Goal: Task Accomplishment & Management: Manage account settings

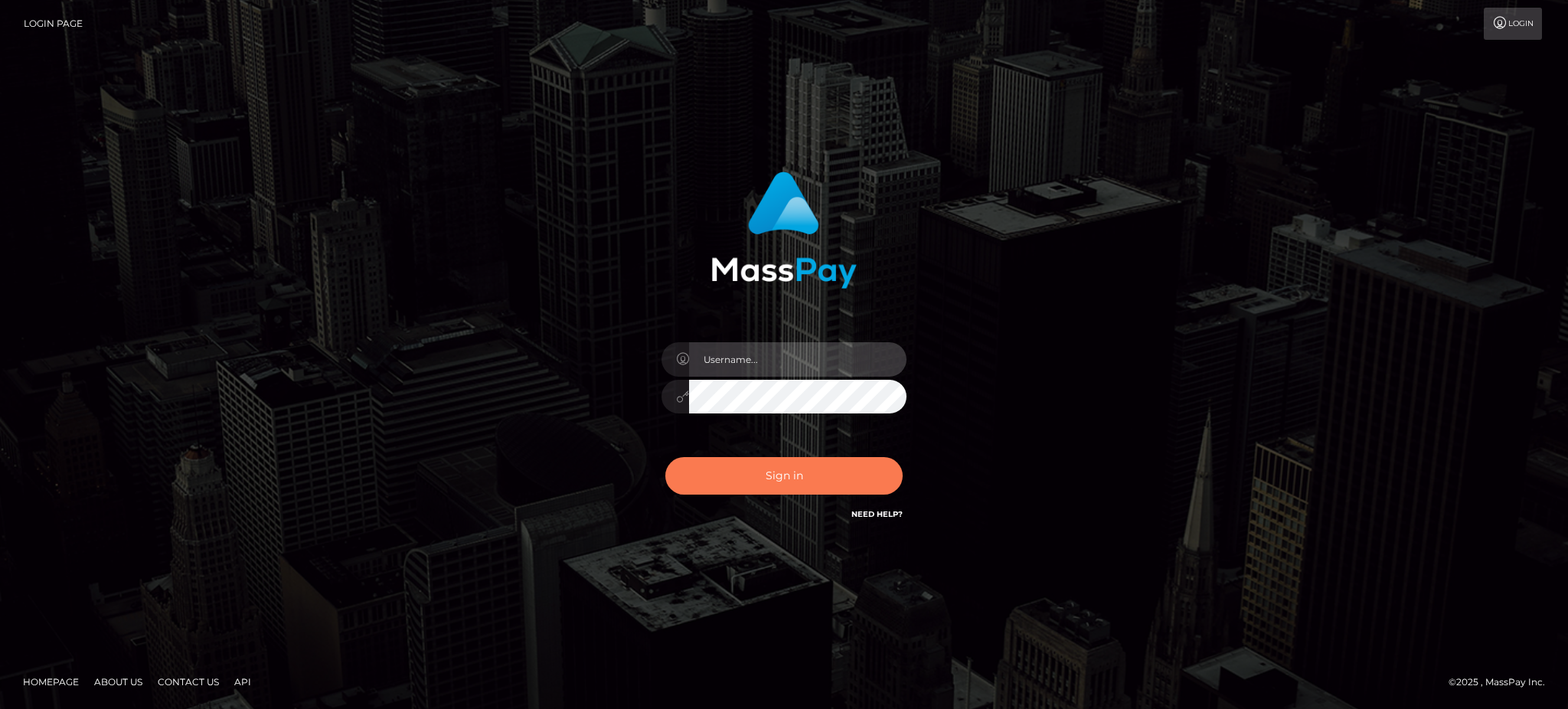
type input "Gaizelle"
click at [698, 471] on button "Sign in" at bounding box center [784, 476] width 237 height 38
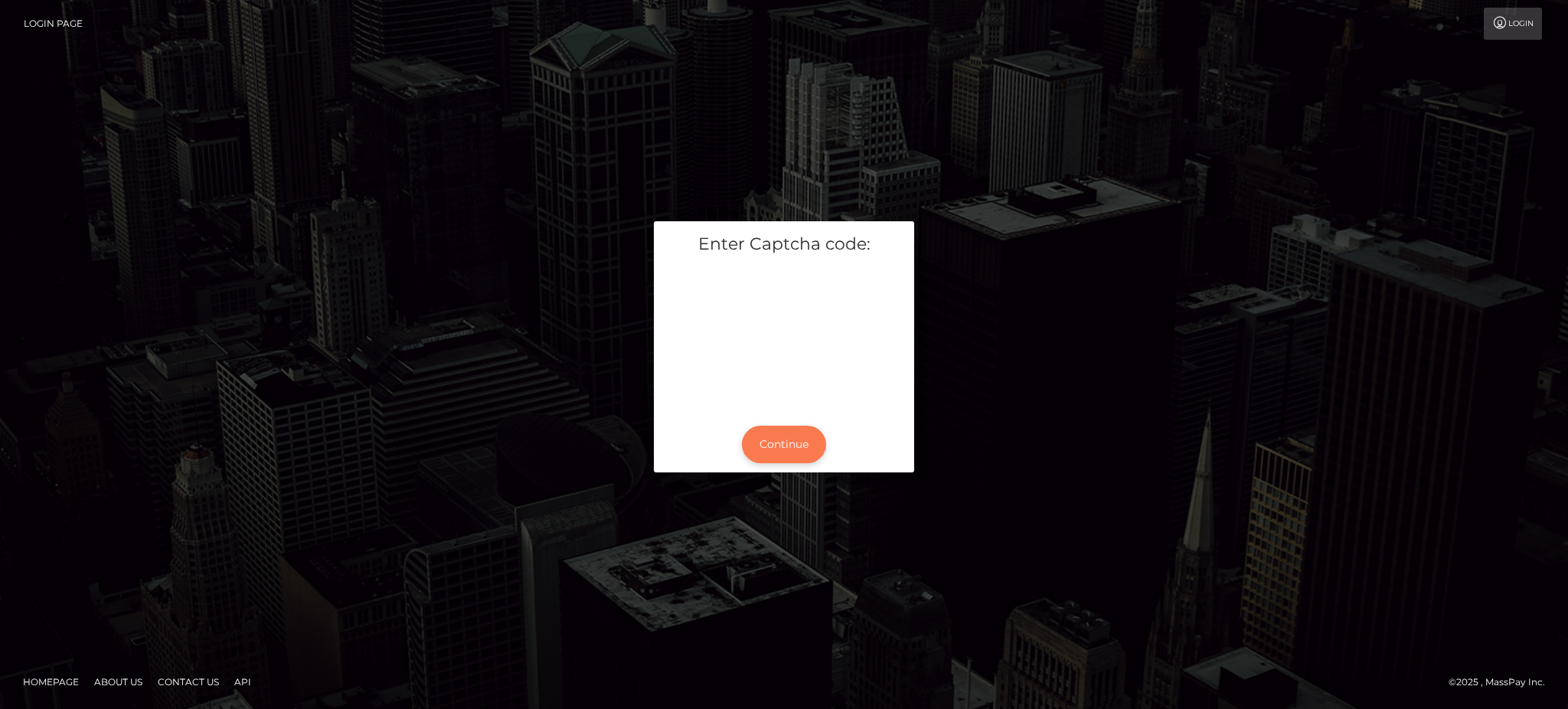
click at [754, 440] on button "Continue" at bounding box center [784, 444] width 84 height 38
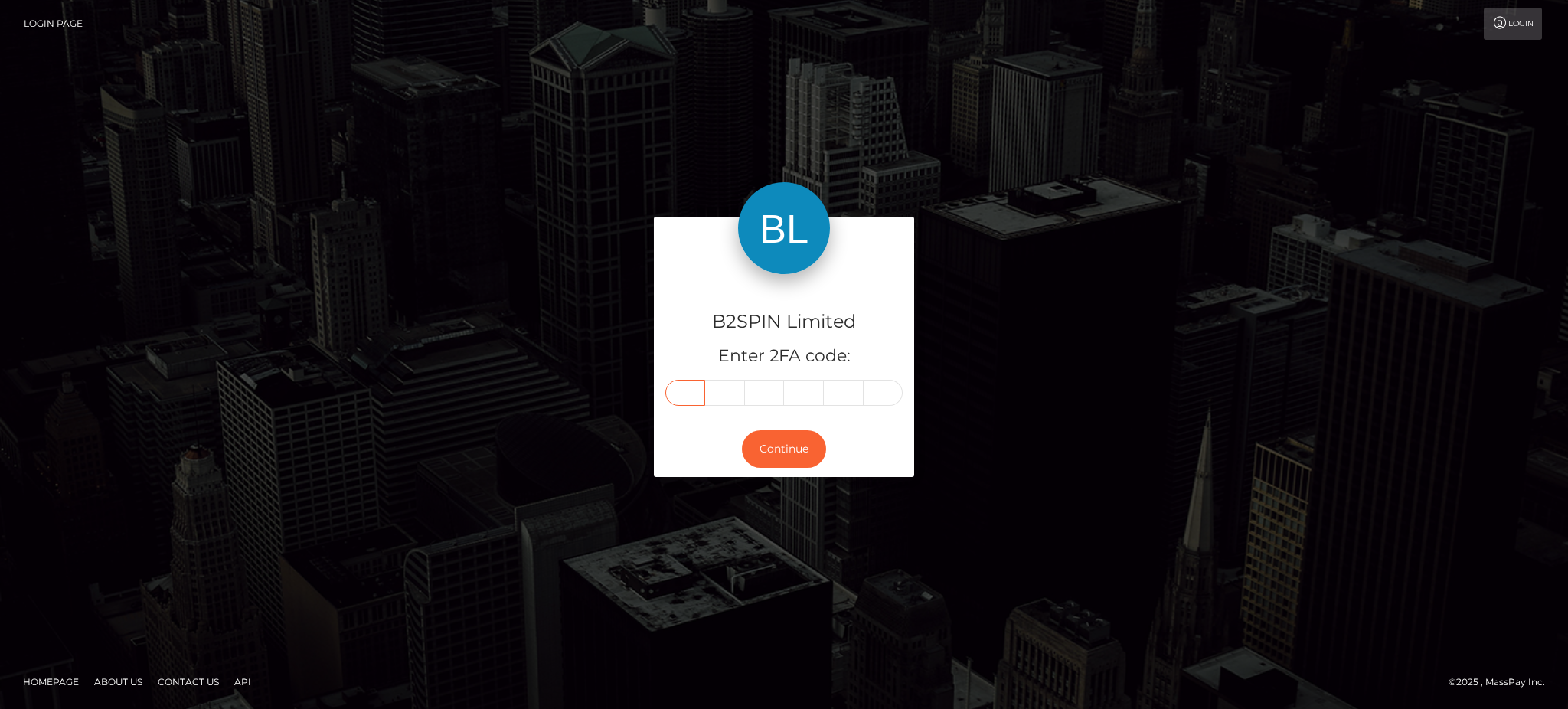
click at [701, 395] on input "text" at bounding box center [685, 392] width 40 height 26
type input "2"
type input "5"
type input "6"
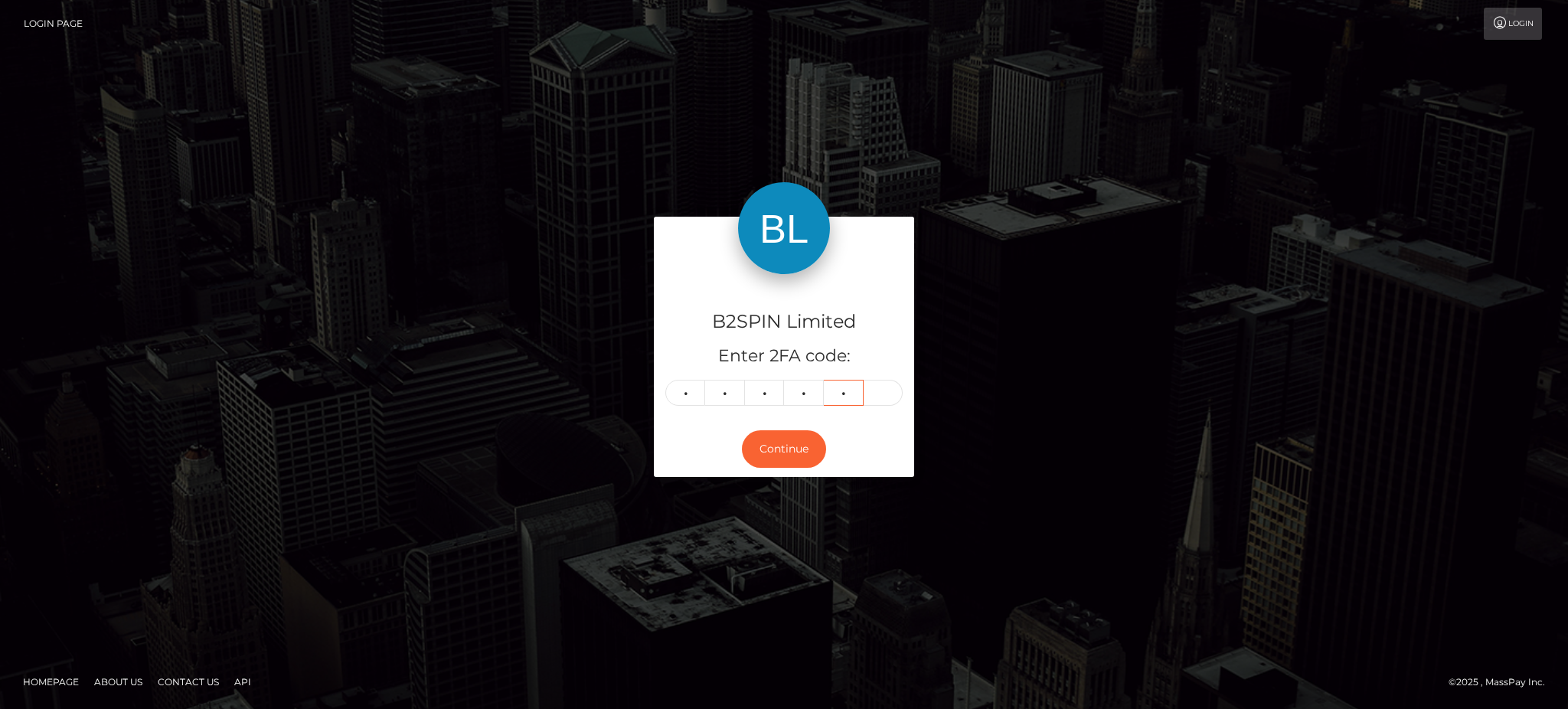
type input "4"
type input "2"
type input "5"
type input "6"
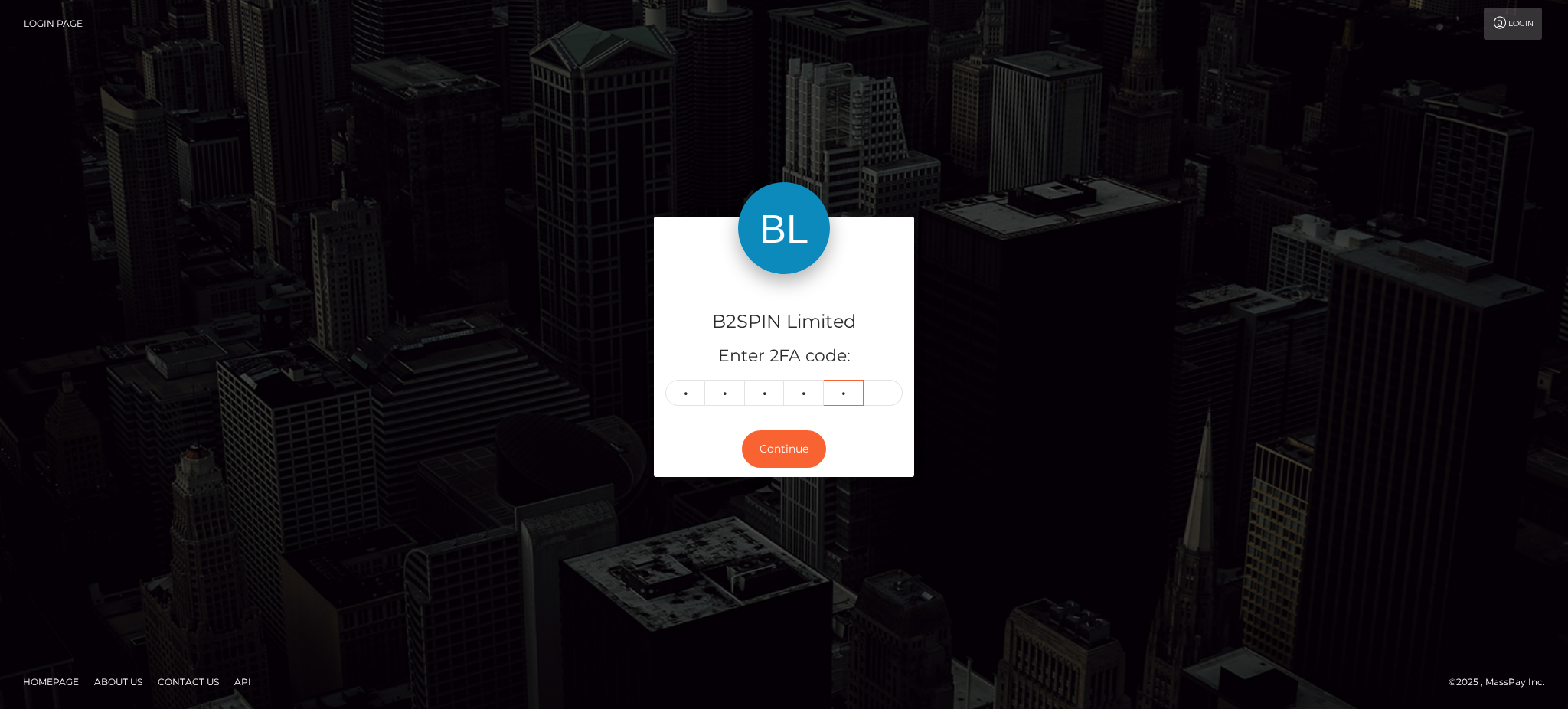
type input "4"
type input "5"
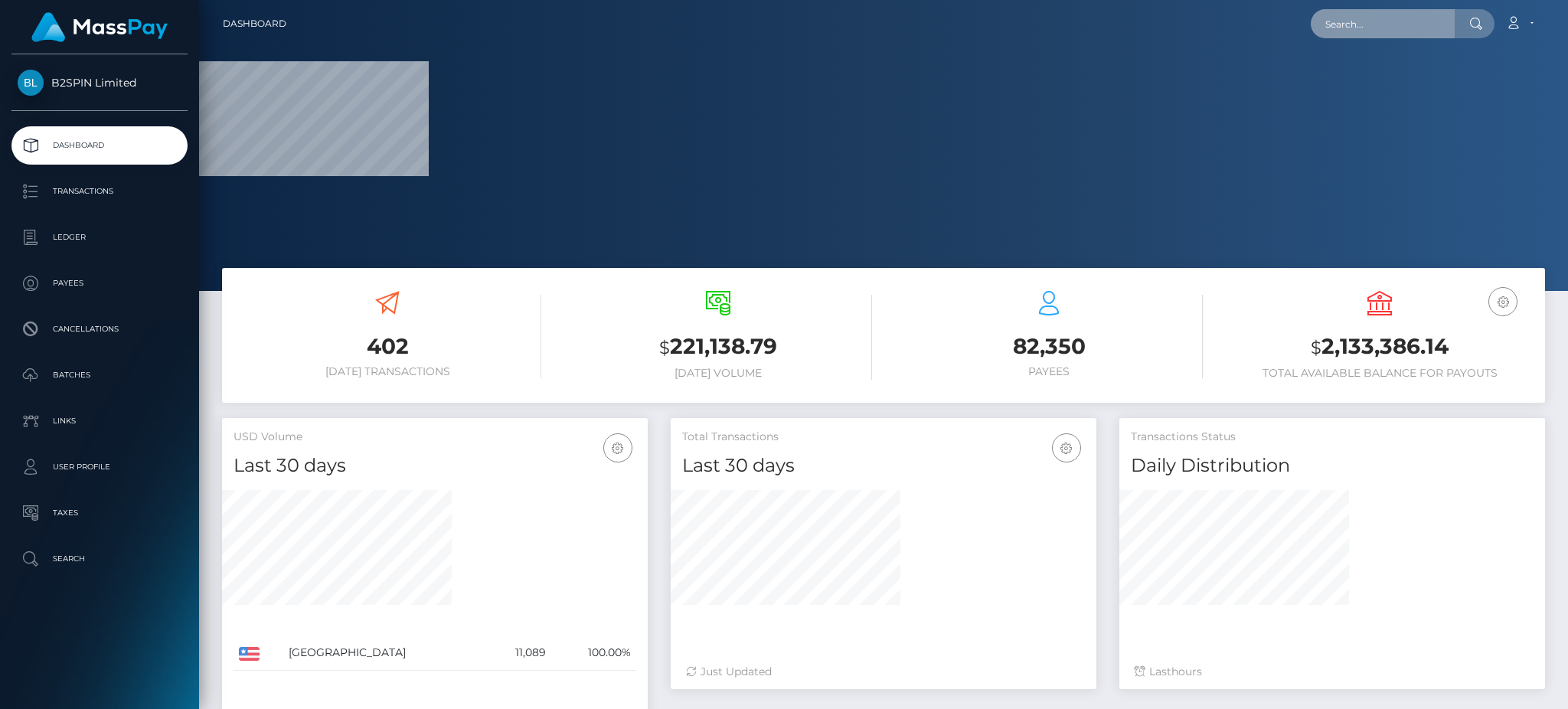
click at [1377, 19] on input "text" at bounding box center [1382, 24] width 144 height 29
paste input "014e94bf-cee4-4ad9-8941-06a187d45d5c"
type input "014e94bf-cee4-4ad9-8941-06a187d45d5c"
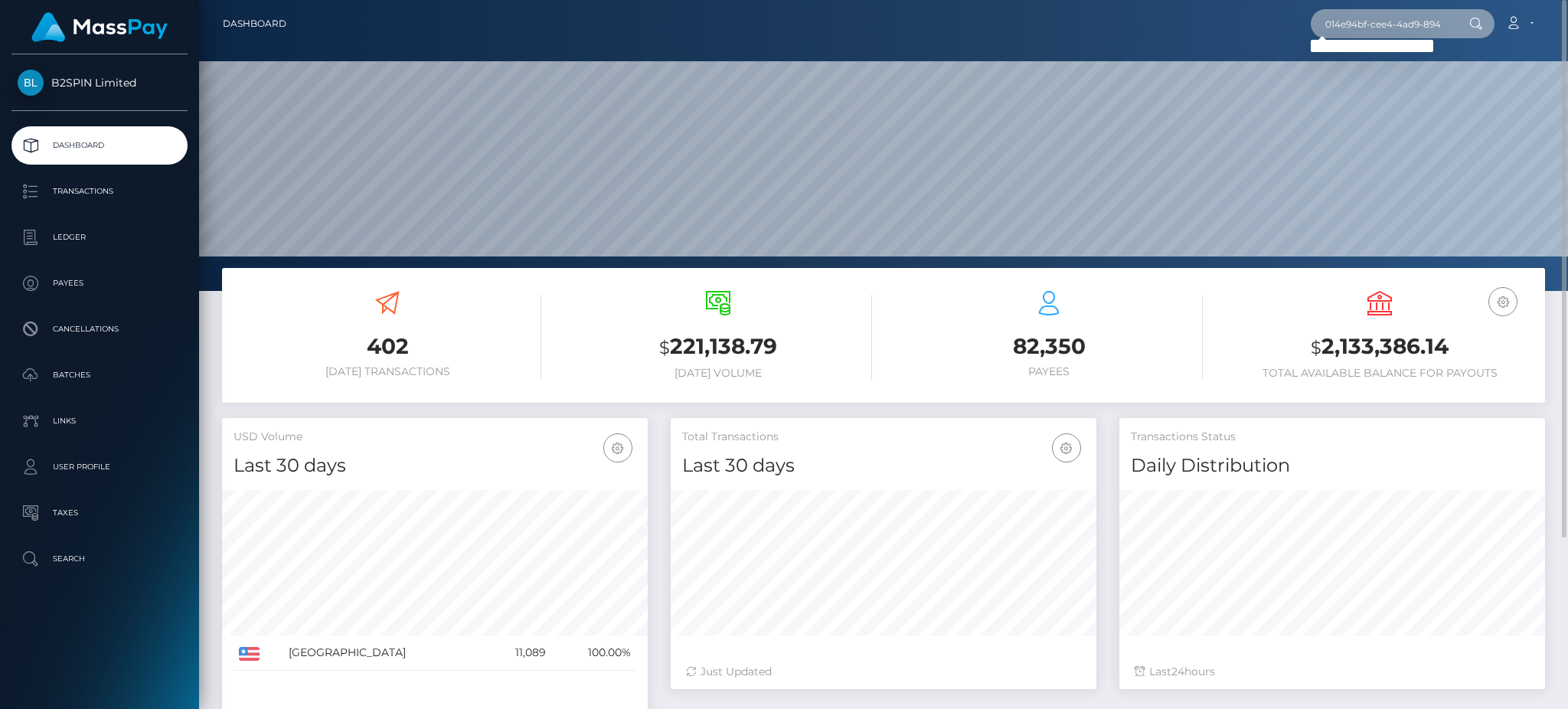
click at [1350, 35] on input "014e94bf-cee4-4ad9-8941-06a187d45d5c" at bounding box center [1382, 24] width 144 height 29
paste input "1964970234"
type input "1964970234"
click at [1373, 82] on link "SAMUEL KIM" at bounding box center [1372, 80] width 123 height 28
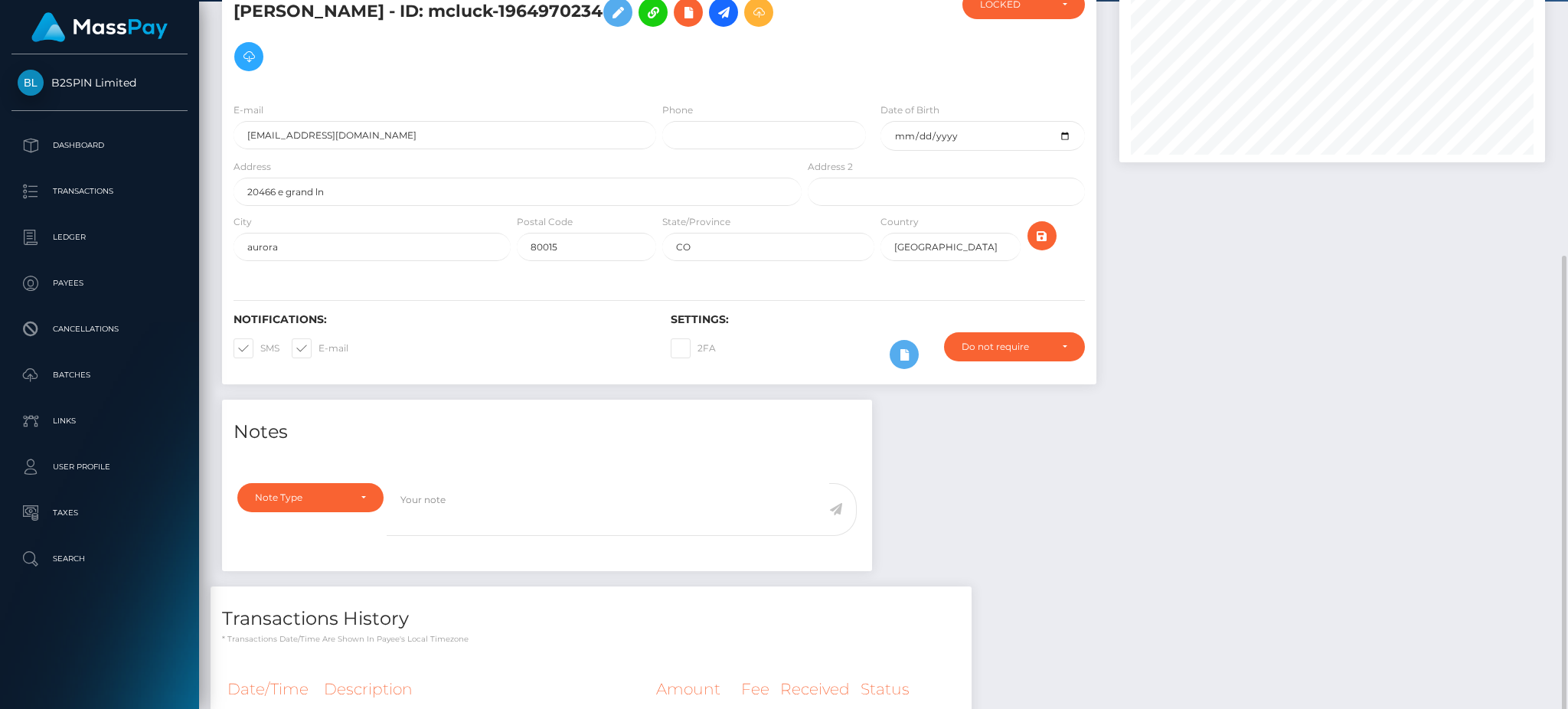
scroll to position [204, 0]
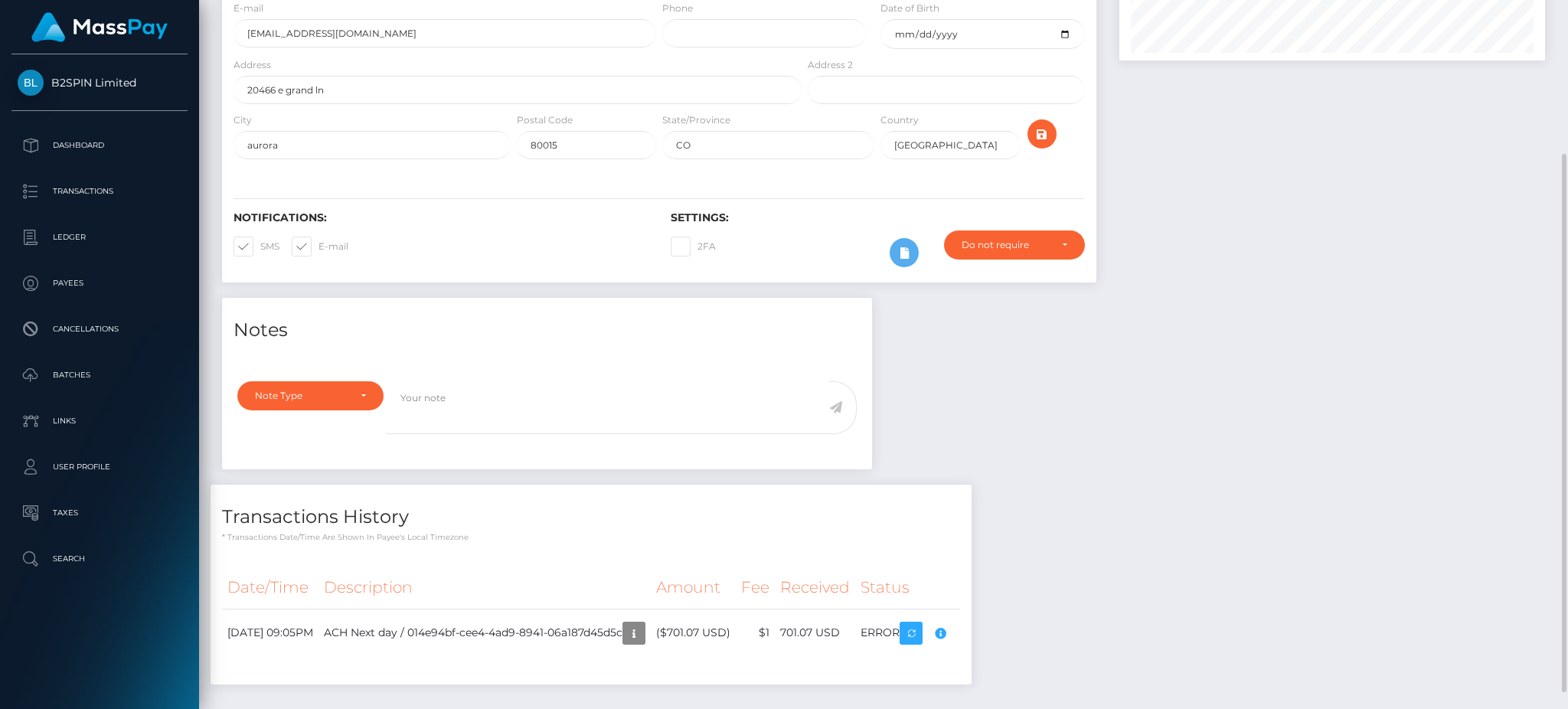
click at [1103, 476] on div "Notes Note Type Compliance Clear Compliance General Note Type" at bounding box center [883, 499] width 1346 height 402
click at [1156, 371] on div "Notes Note Type Compliance Clear Compliance General Note Type" at bounding box center [883, 499] width 1346 height 402
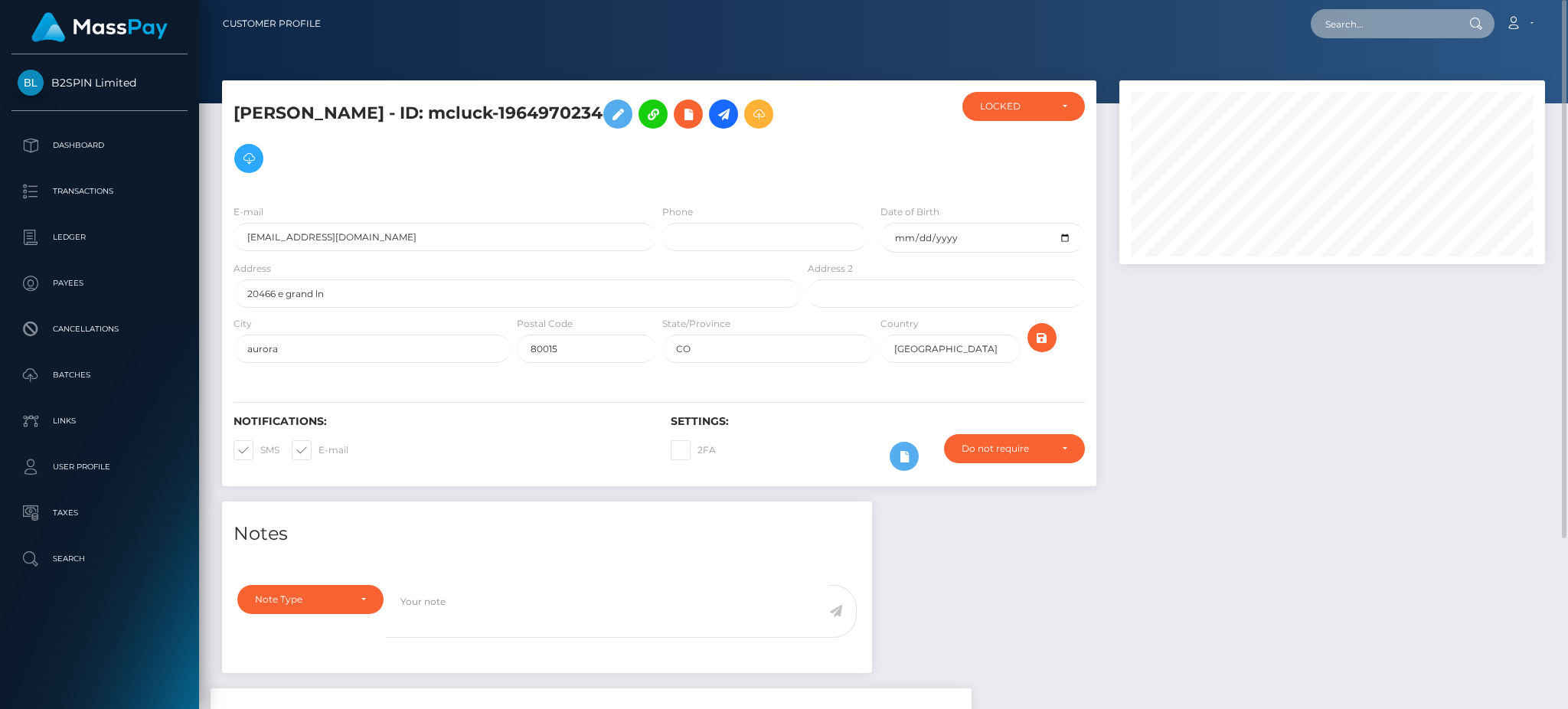
click at [1392, 20] on input "text" at bounding box center [1382, 24] width 144 height 29
paste input "014e94bf-cee4-4ad9-8941-06a187d45d5c"
type input "014e94bf-cee4-4ad9-8941-06a187d45d5c"
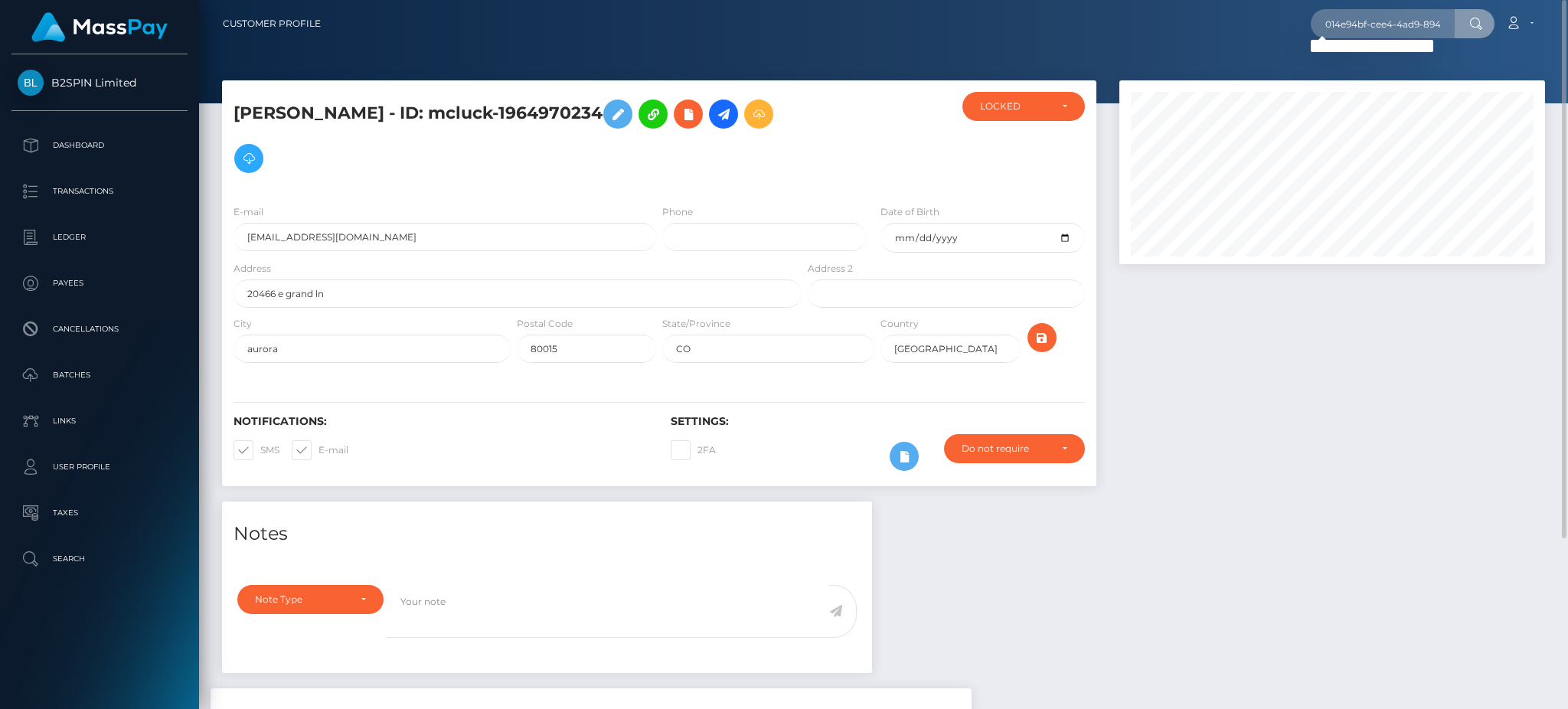
click at [1255, 434] on div at bounding box center [1333, 291] width 449 height 421
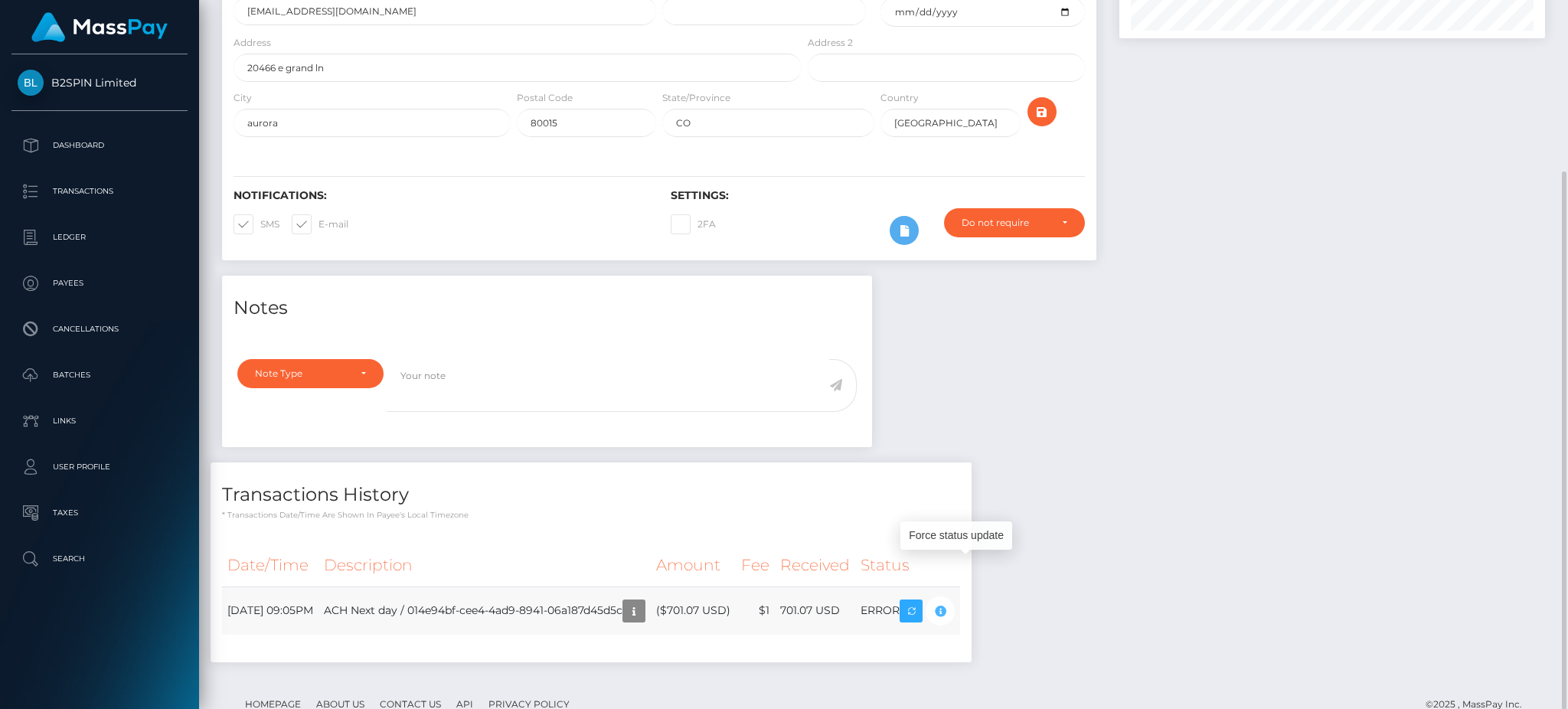
scroll to position [184, 424]
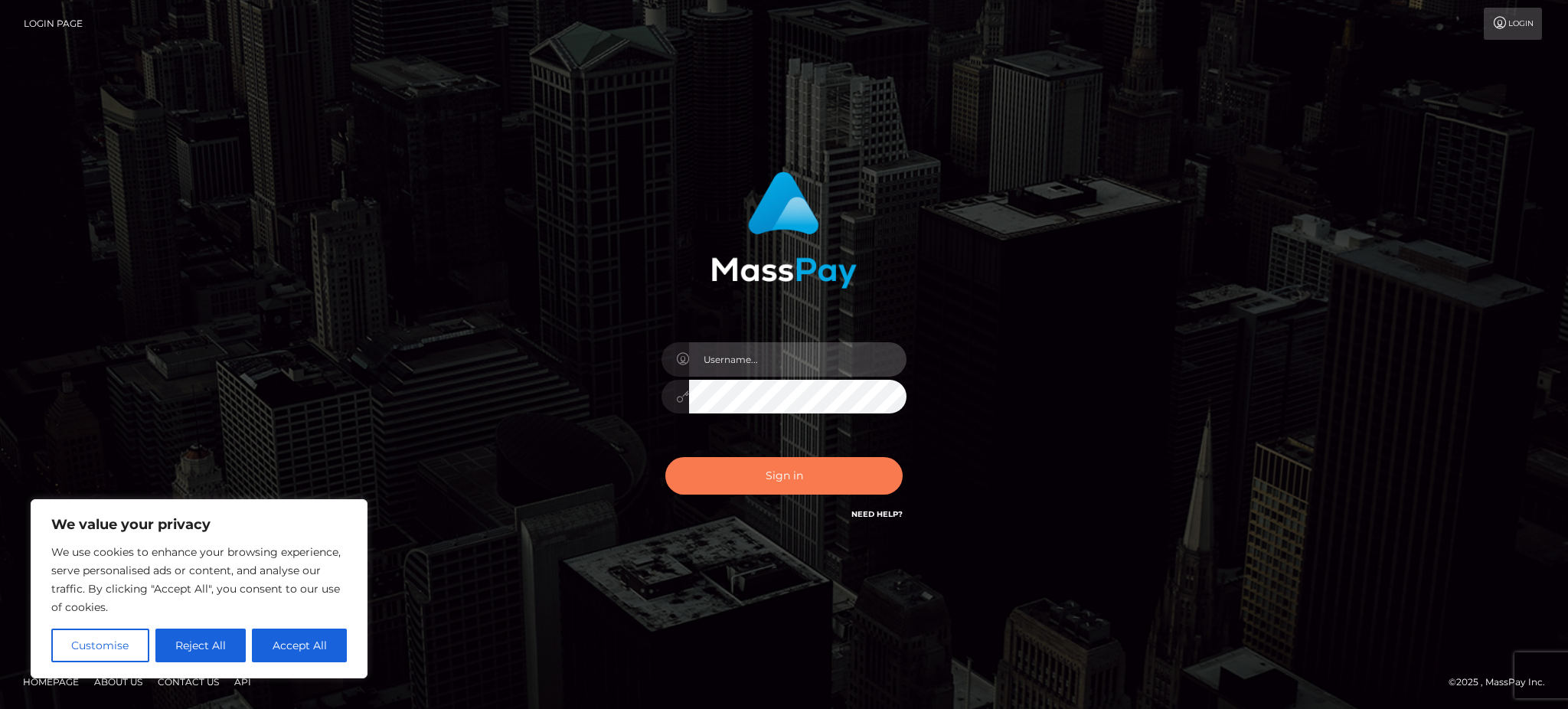
type input "Gaizelle"
click at [736, 465] on button "Sign in" at bounding box center [784, 476] width 237 height 38
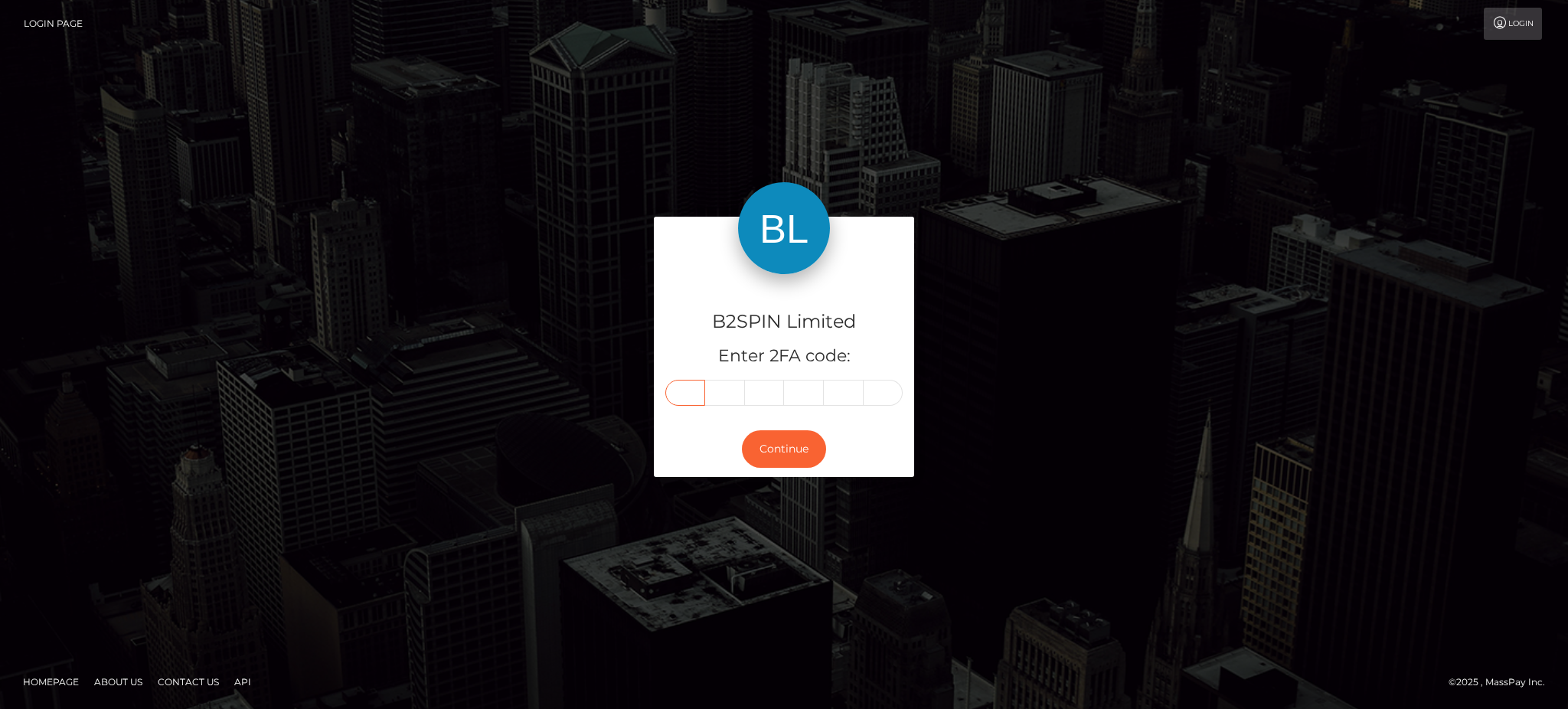
click at [677, 402] on input "text" at bounding box center [685, 392] width 40 height 26
type input "7"
type input "1"
type input "4"
type input "9"
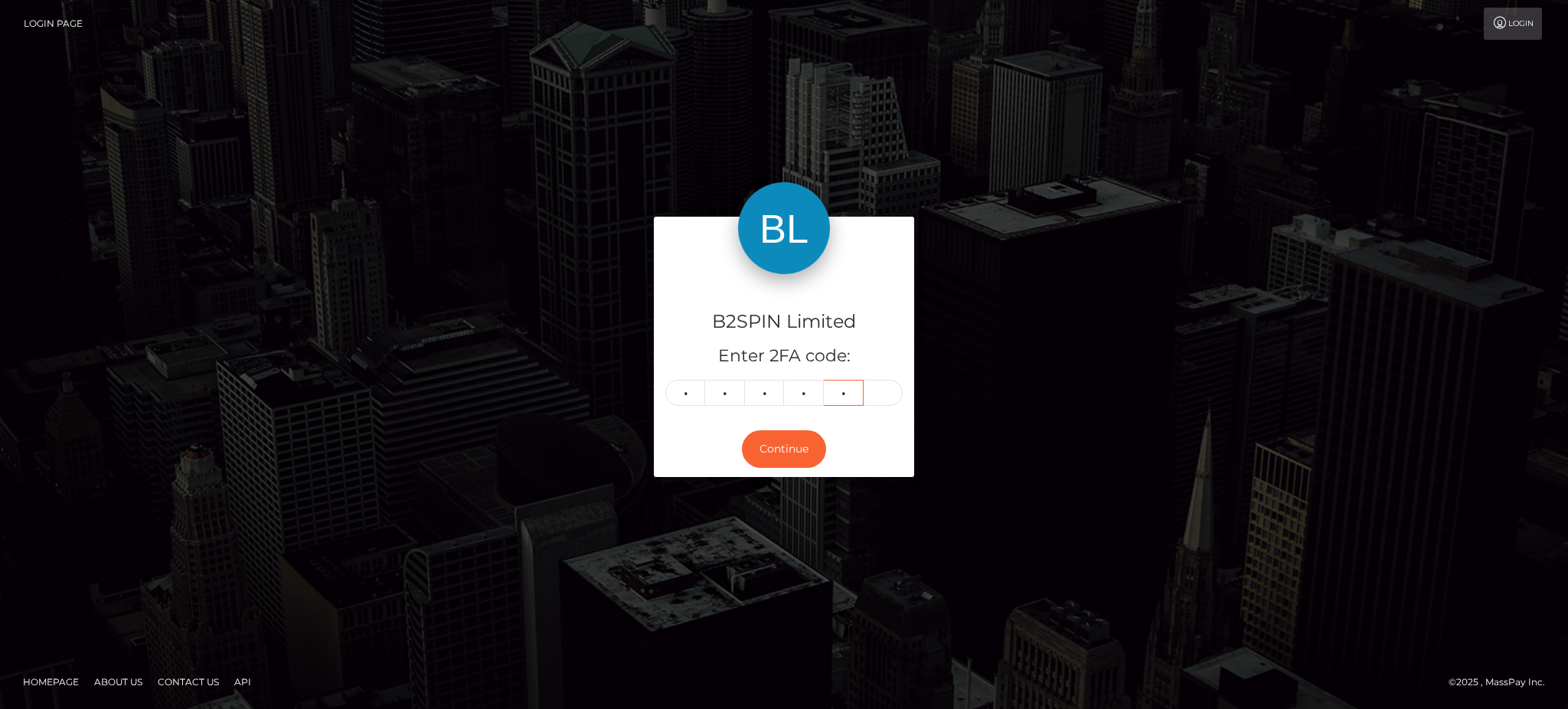
type input "6"
type input "1"
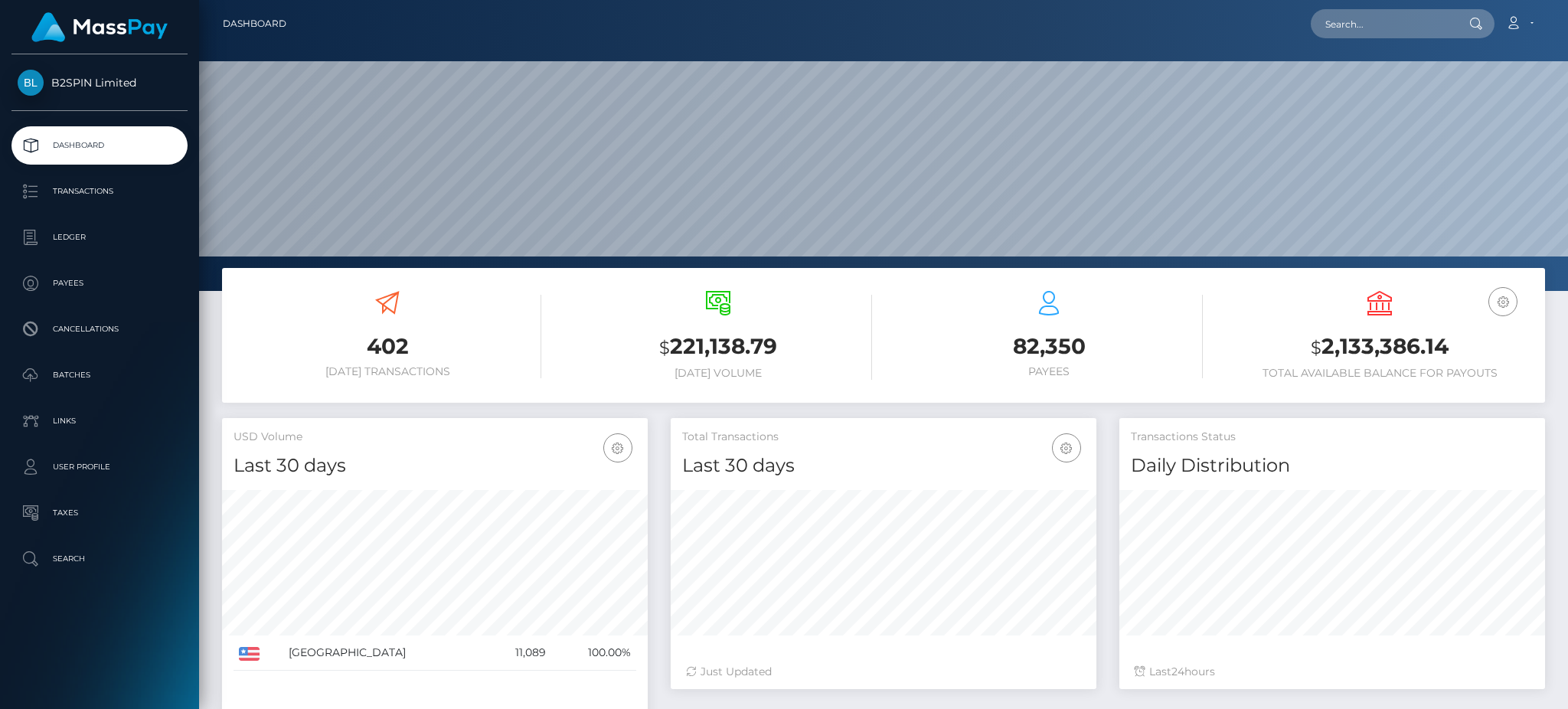
scroll to position [272, 424]
click at [1391, 22] on input "text" at bounding box center [1382, 24] width 144 height 29
paste input "014e94bf-cee4-4ad9-8941-06a187d45d5c"
click at [1386, 20] on input "014e94bf-cee4-4ad9-8941-06a187d45d5c" at bounding box center [1382, 24] width 144 height 29
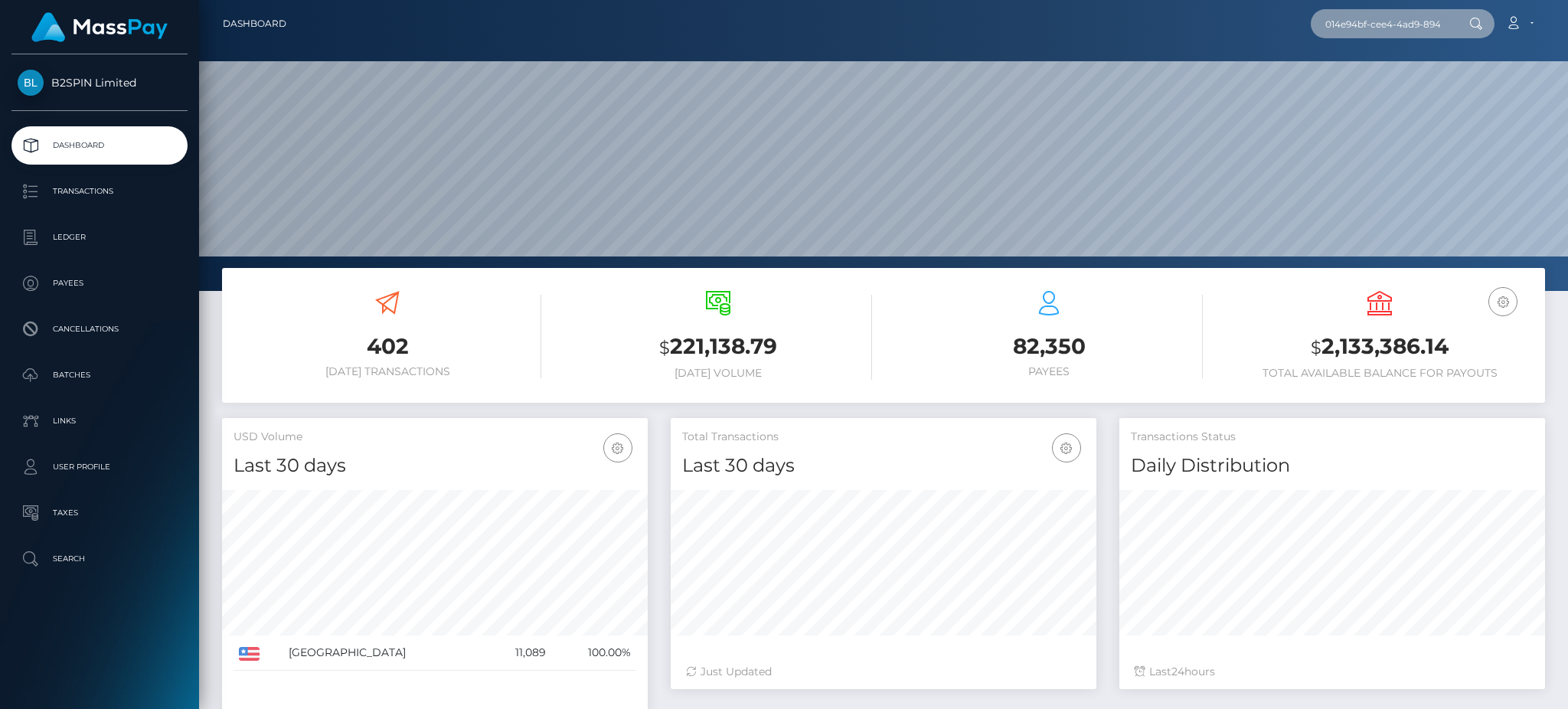
click at [1386, 20] on input "014e94bf-cee4-4ad9-8941-06a187d45d5c" at bounding box center [1382, 24] width 144 height 29
paste input "1964970234"
type input "1964970234"
click at [1398, 76] on link "SAMUEL KIM" at bounding box center [1372, 80] width 123 height 28
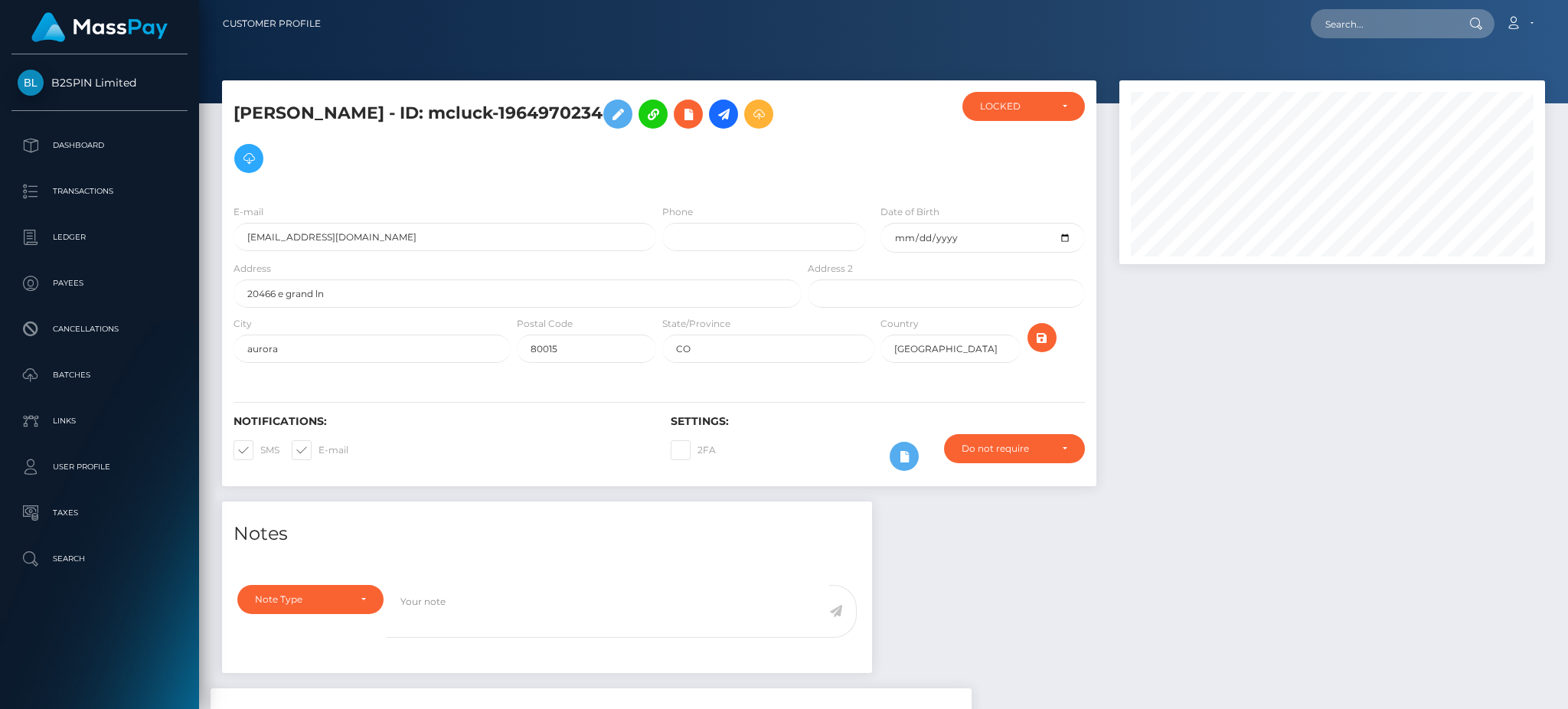
scroll to position [184, 424]
click at [1160, 558] on div "Notes Note Type Compliance Clear Compliance General Note Type" at bounding box center [883, 703] width 1346 height 402
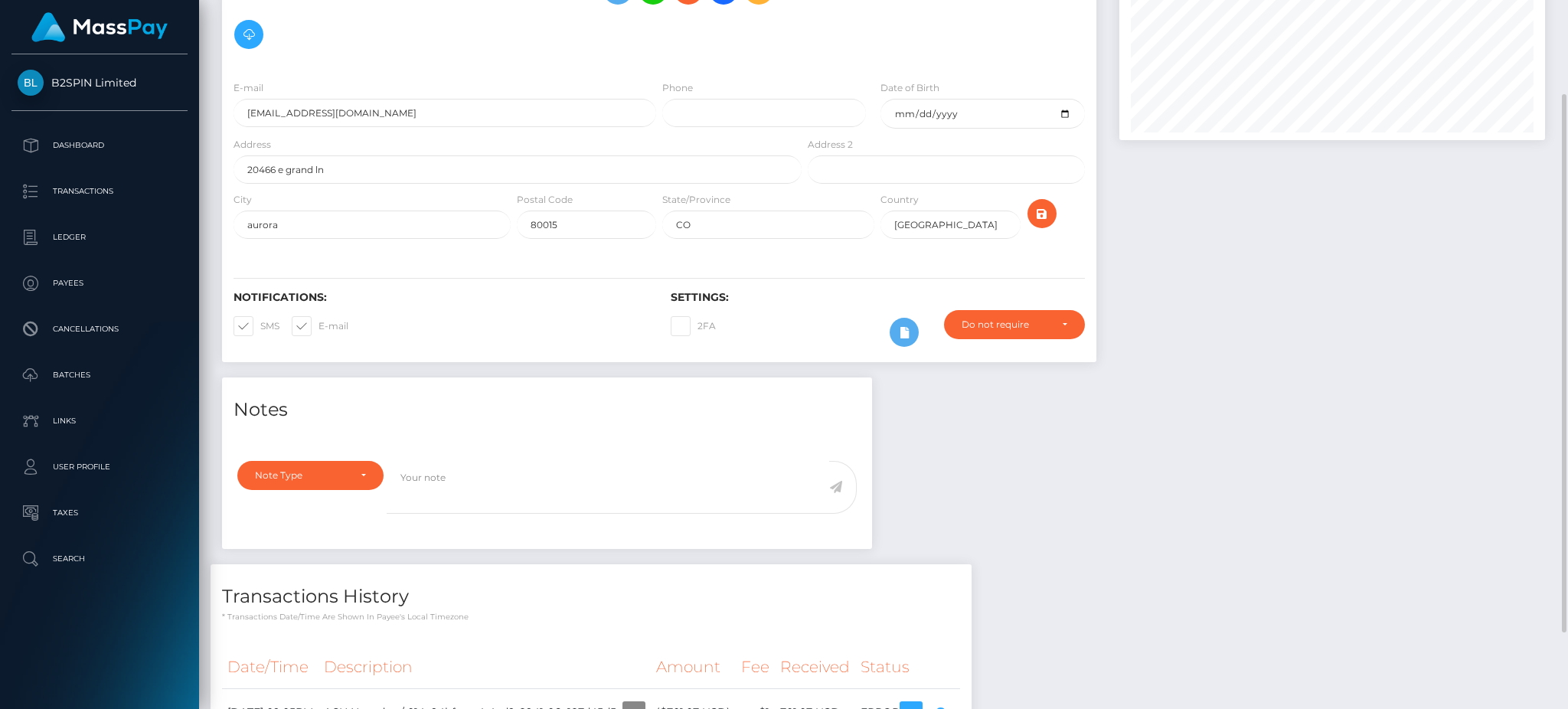
scroll to position [0, 0]
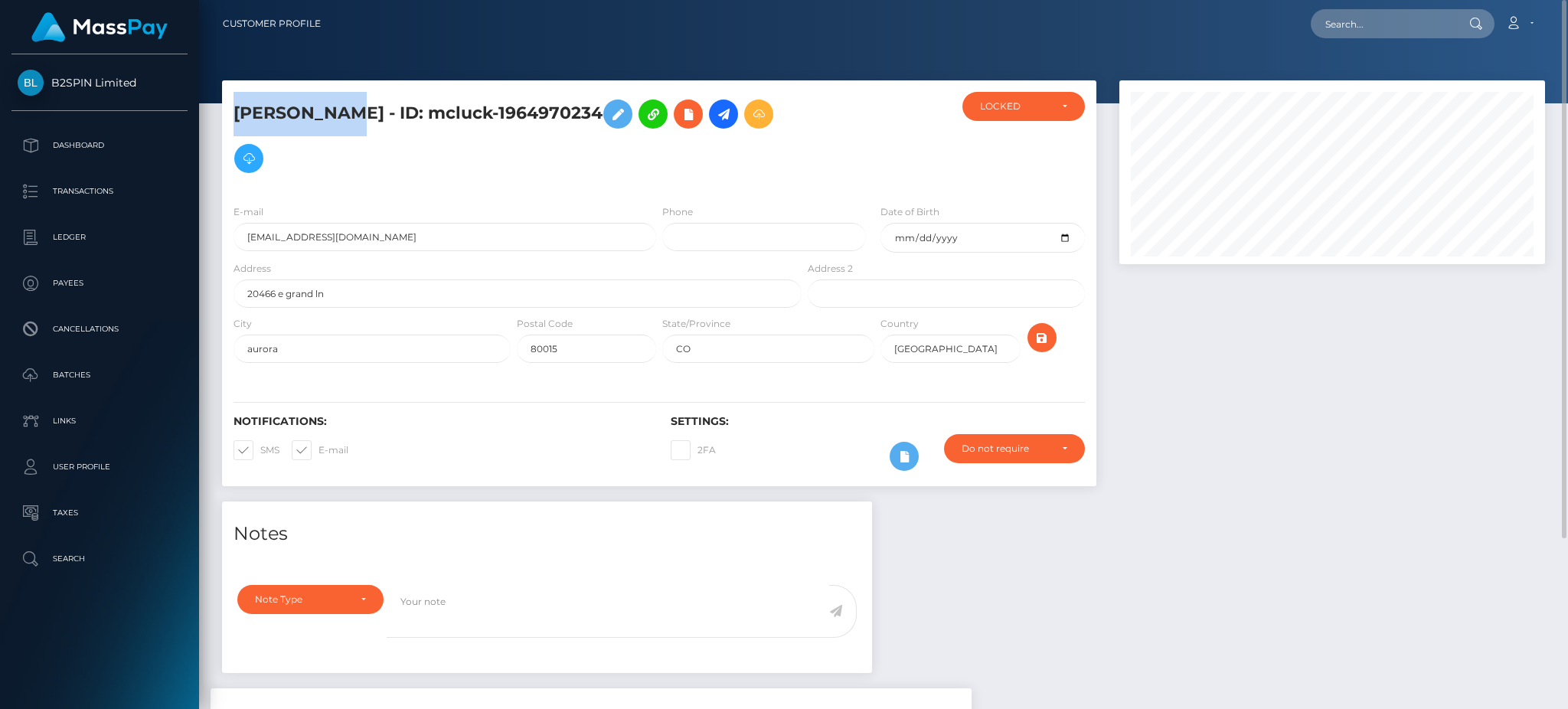
drag, startPoint x: 345, startPoint y: 103, endPoint x: 238, endPoint y: 117, distance: 107.9
click at [238, 117] on h5 "SAMUEL KIM - ID: mcluck-1964970234" at bounding box center [513, 136] width 560 height 89
copy h5 "SAMUEL KIM"
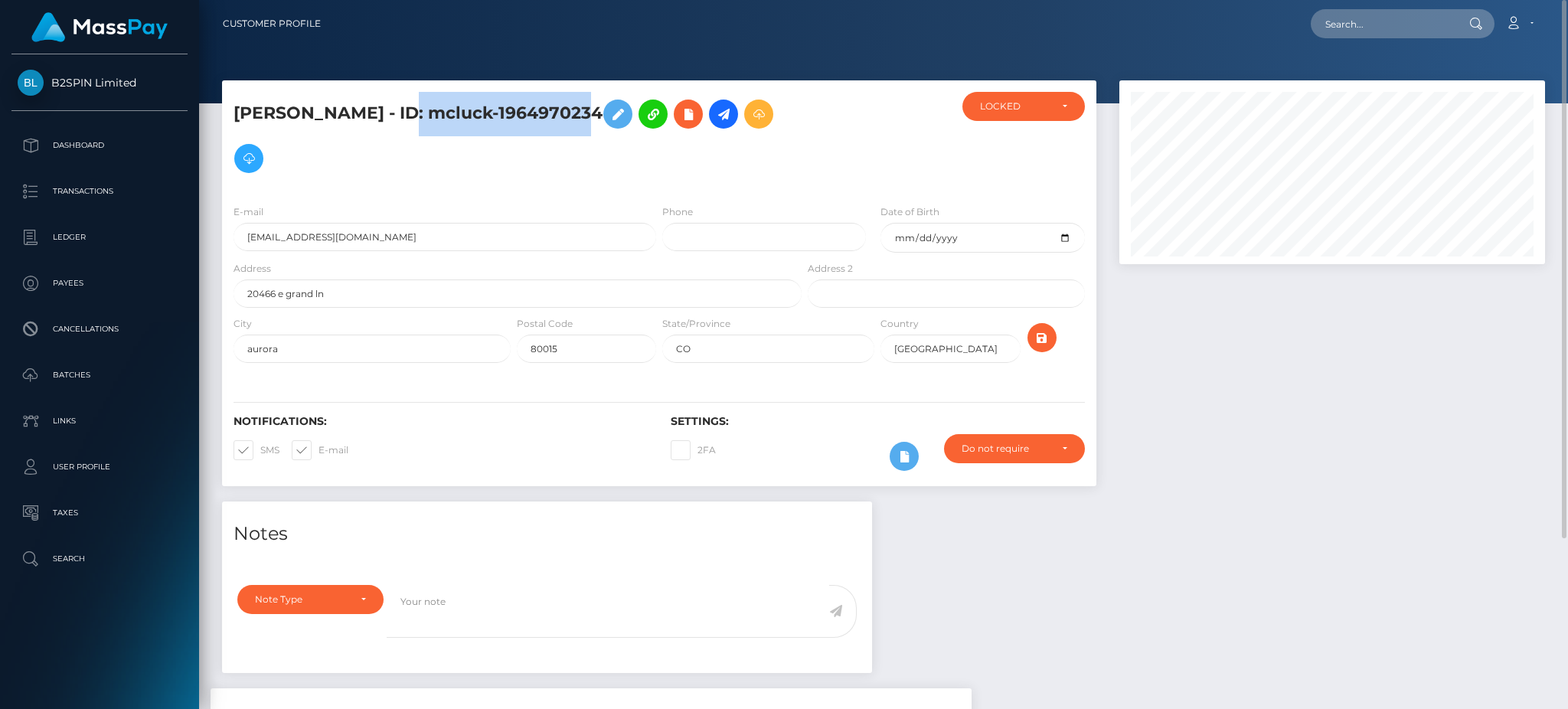
drag, startPoint x: 569, startPoint y: 106, endPoint x: 391, endPoint y: 118, distance: 178.4
click at [391, 118] on h5 "SAMUEL KIM - ID: mcluck-1964970234" at bounding box center [513, 136] width 560 height 89
copy h5 "mcluck-1964970234"
click at [400, 121] on h5 "SAMUEL KIM - ID: mcluck-1964970234" at bounding box center [513, 136] width 560 height 89
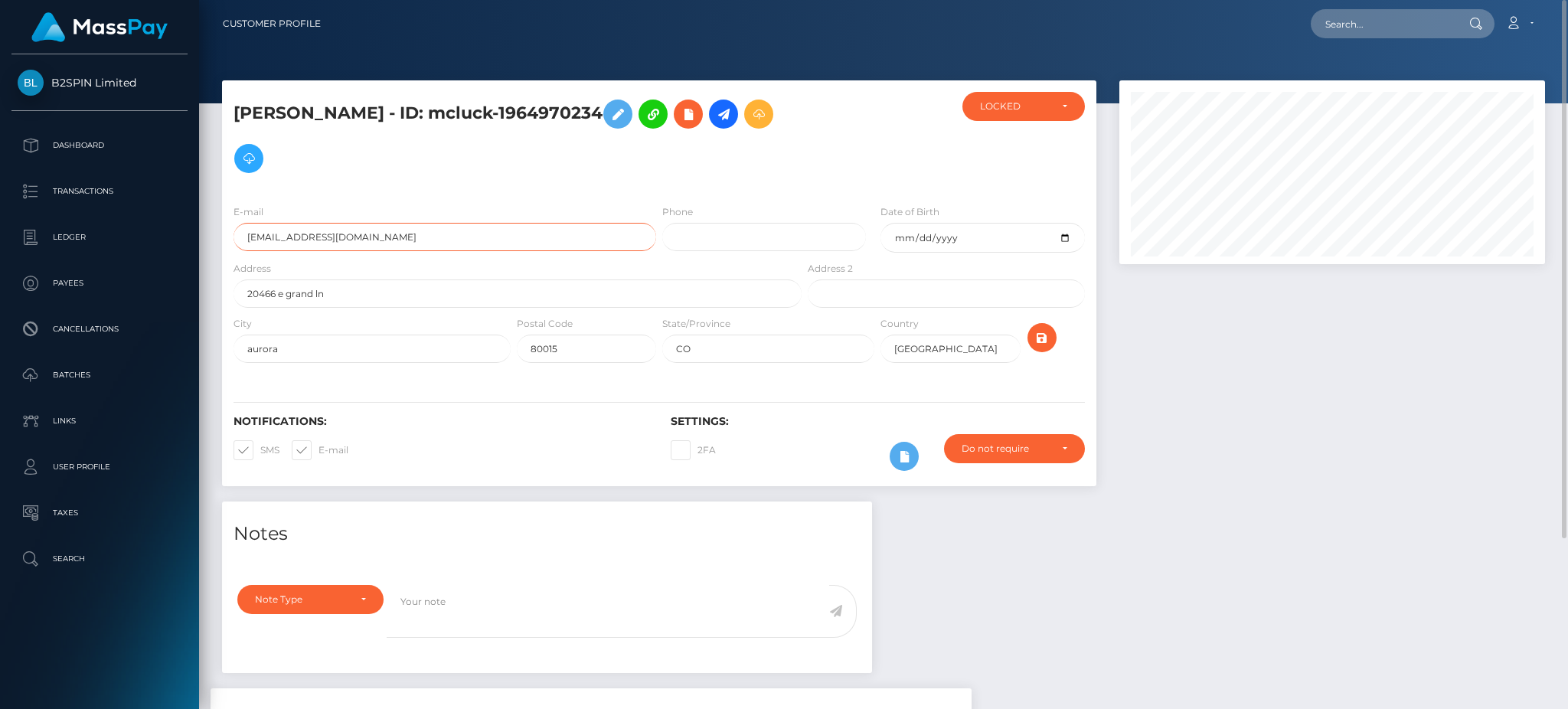
click at [316, 223] on input "sjkim794@gmail.com" at bounding box center [444, 237] width 423 height 28
click at [911, 223] on input "1994-01-07" at bounding box center [982, 238] width 204 height 30
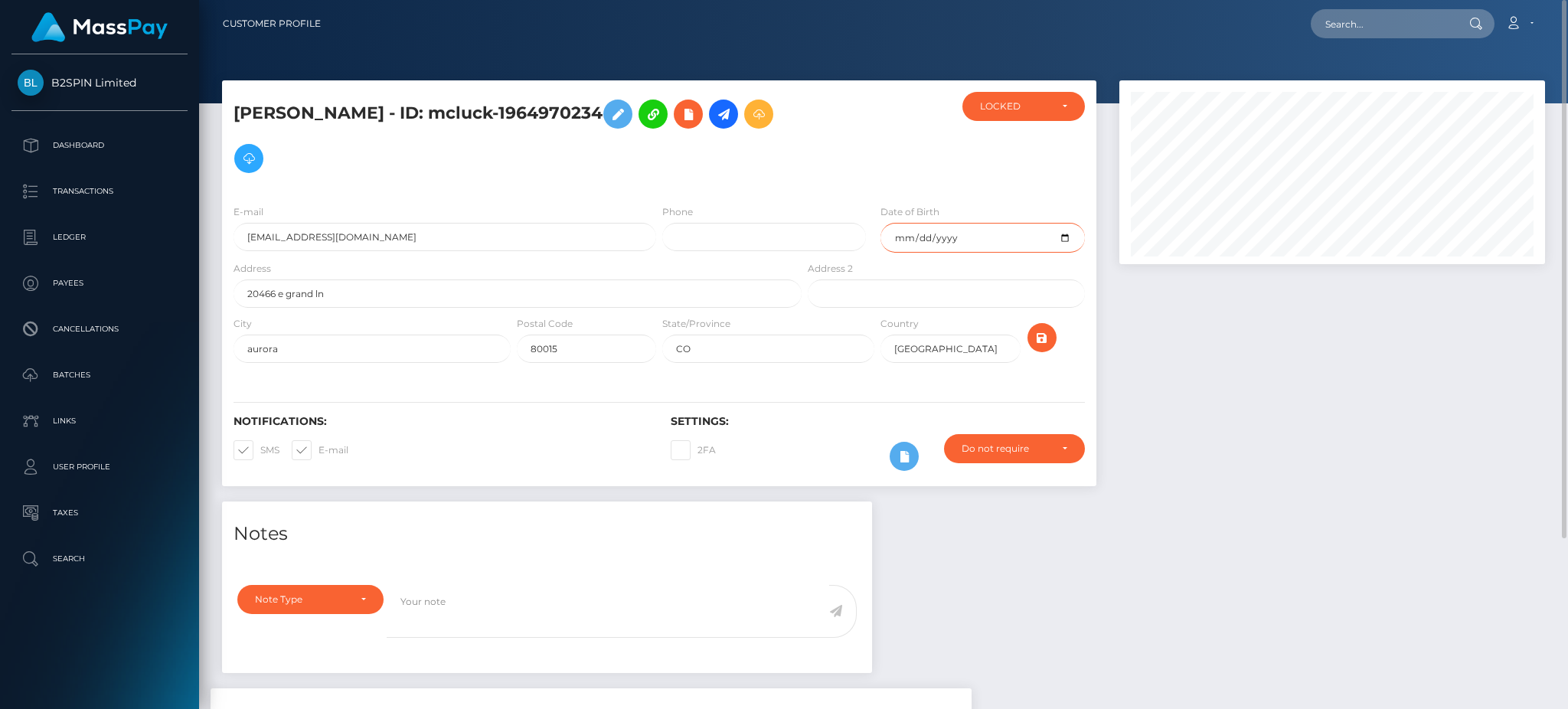
click at [911, 223] on input "1994-01-07" at bounding box center [982, 238] width 204 height 30
drag, startPoint x: 948, startPoint y: 195, endPoint x: 910, endPoint y: 195, distance: 38.0
click at [910, 223] on input "1994-01-07" at bounding box center [982, 238] width 204 height 30
click at [939, 223] on input "1994-01-07" at bounding box center [982, 238] width 204 height 30
click at [1210, 364] on div at bounding box center [1333, 291] width 449 height 421
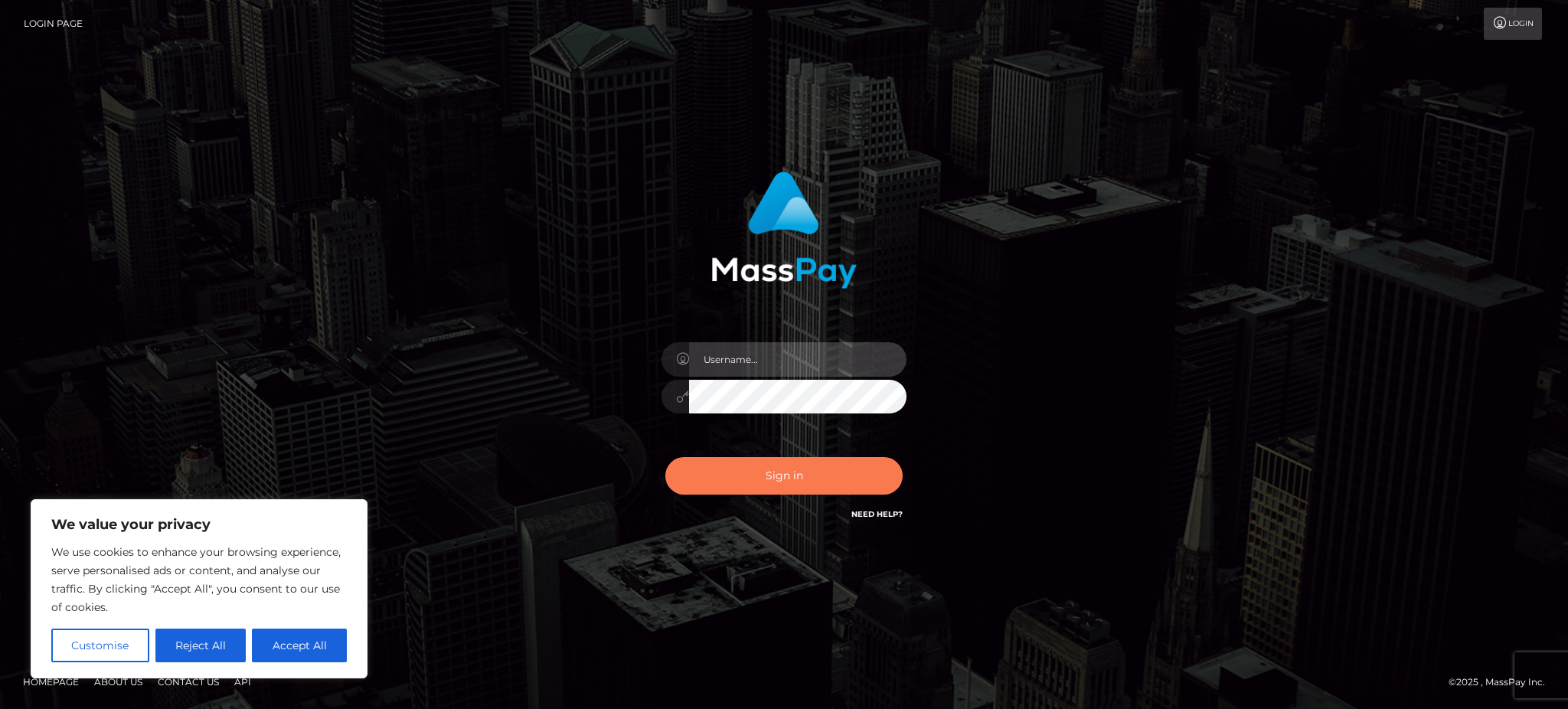
type input "Gaizelle"
click at [825, 473] on button "Sign in" at bounding box center [784, 476] width 237 height 38
type input "Gaizelle"
drag, startPoint x: 866, startPoint y: 479, endPoint x: 859, endPoint y: 483, distance: 8.1
click at [865, 479] on button "Sign in" at bounding box center [784, 476] width 237 height 38
